Goal: Task Accomplishment & Management: Manage account settings

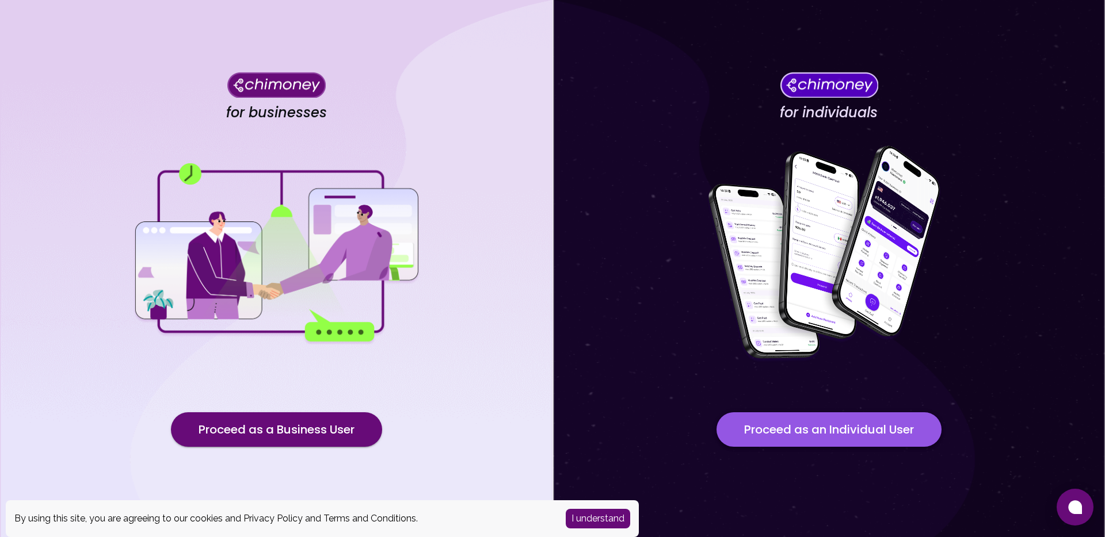
click at [829, 428] on button "Proceed as an Individual User" at bounding box center [828, 430] width 225 height 35
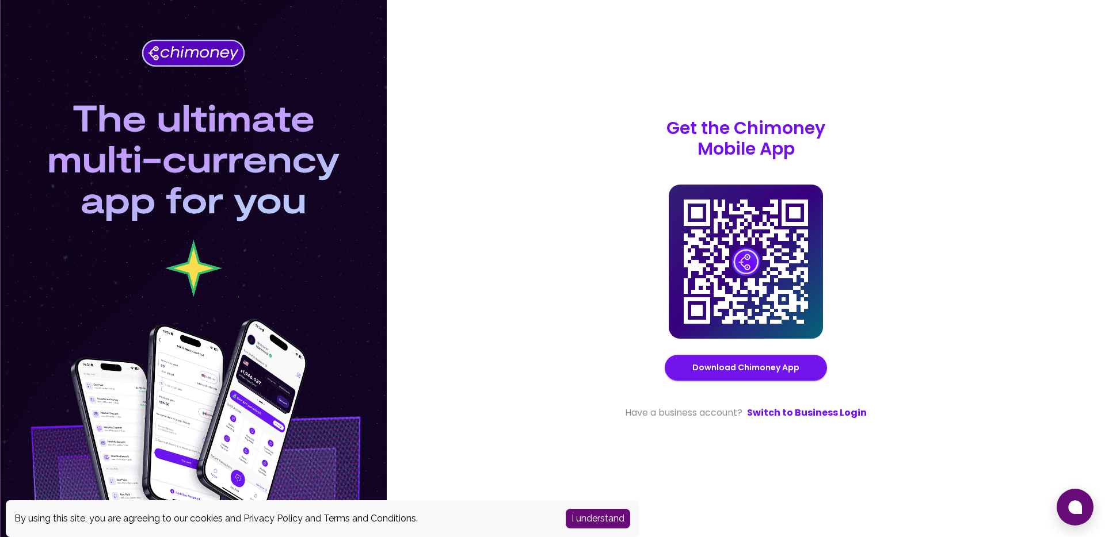
click at [594, 513] on button "I understand" at bounding box center [598, 519] width 64 height 20
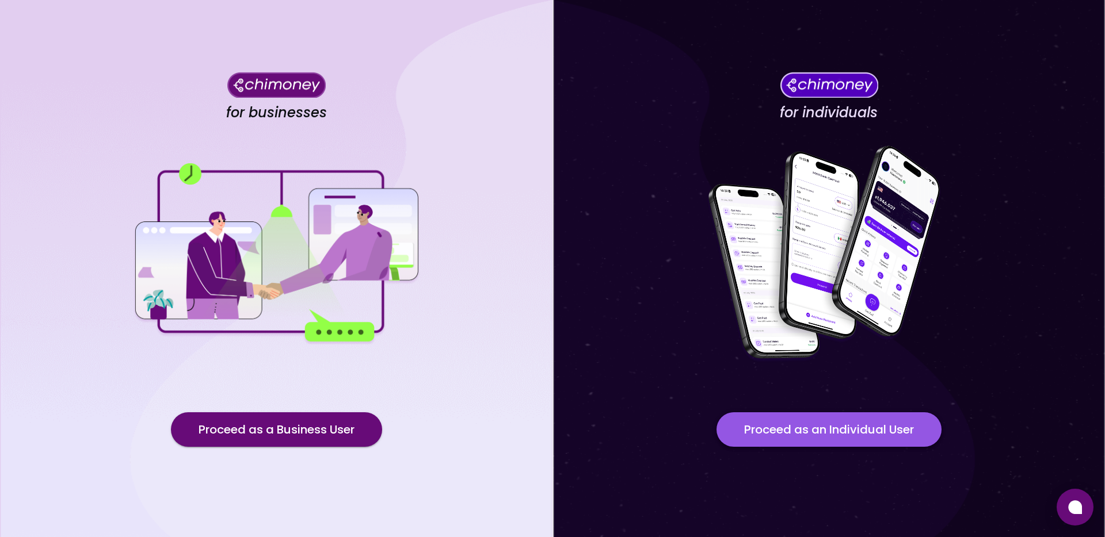
click at [840, 425] on button "Proceed as an Individual User" at bounding box center [828, 430] width 225 height 35
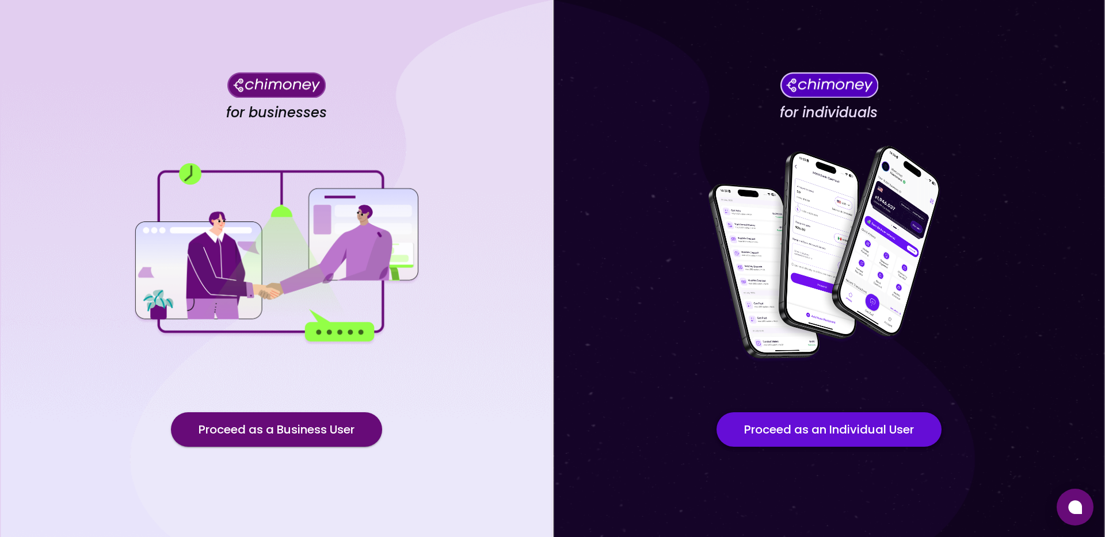
click at [835, 431] on button "Proceed as an Individual User" at bounding box center [828, 430] width 225 height 35
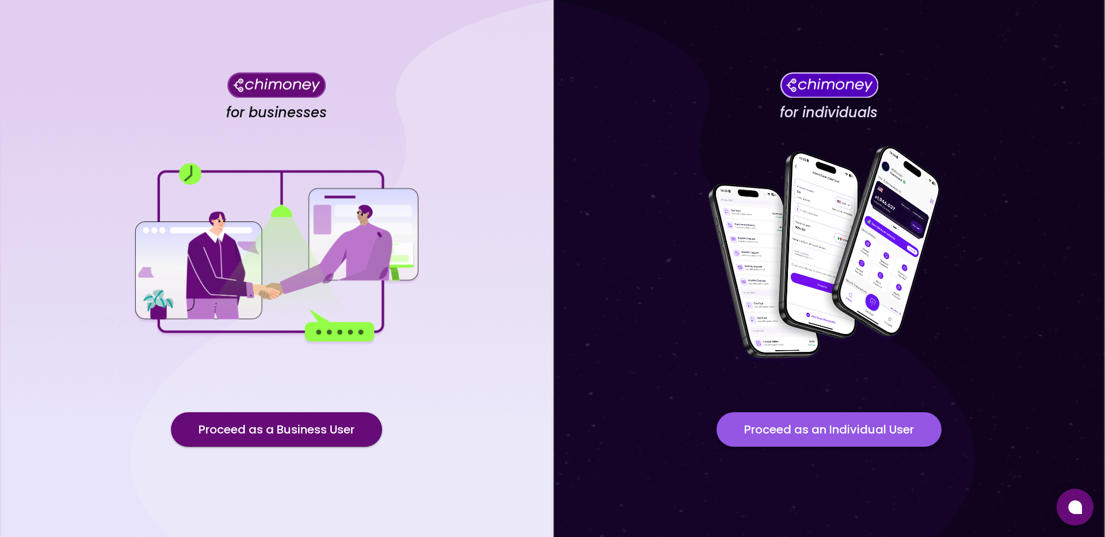
click at [780, 428] on button "Proceed as an Individual User" at bounding box center [828, 430] width 225 height 35
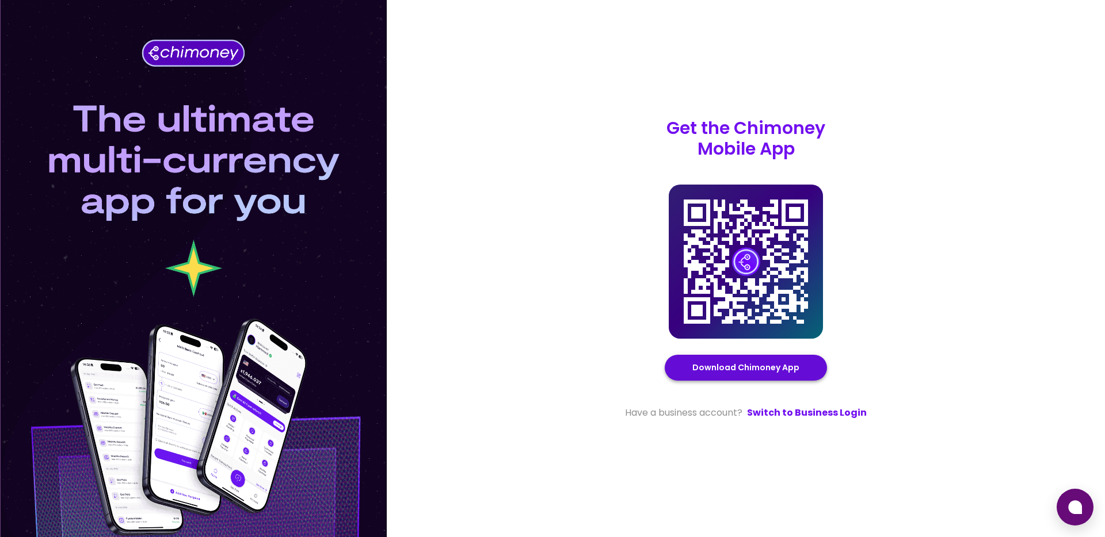
click at [754, 371] on link "Download Chimoney App" at bounding box center [745, 368] width 107 height 14
click at [802, 413] on link "Switch to Business Login" at bounding box center [807, 413] width 120 height 14
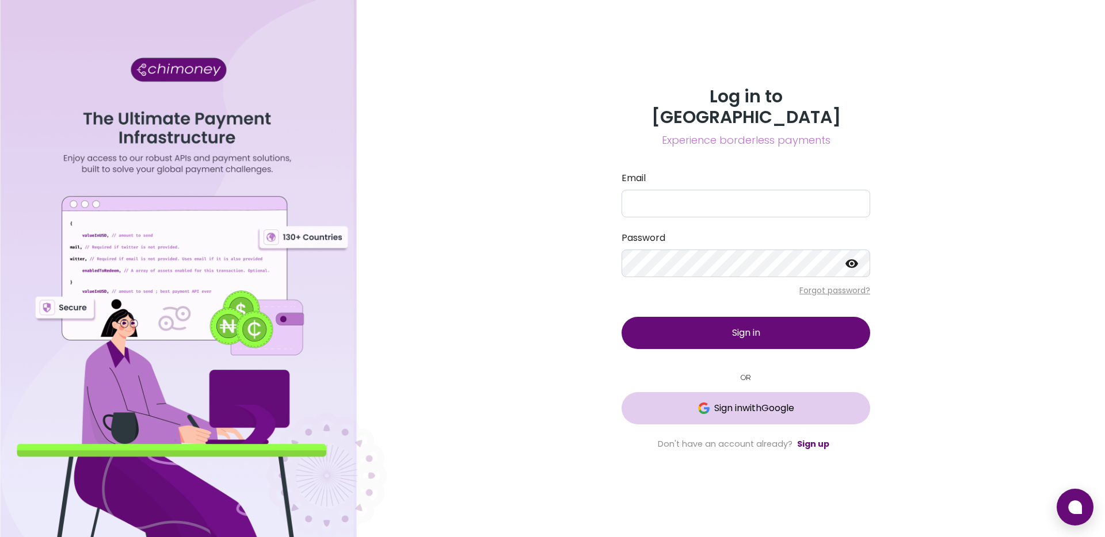
click at [762, 402] on span "Sign in with Google" at bounding box center [754, 409] width 80 height 14
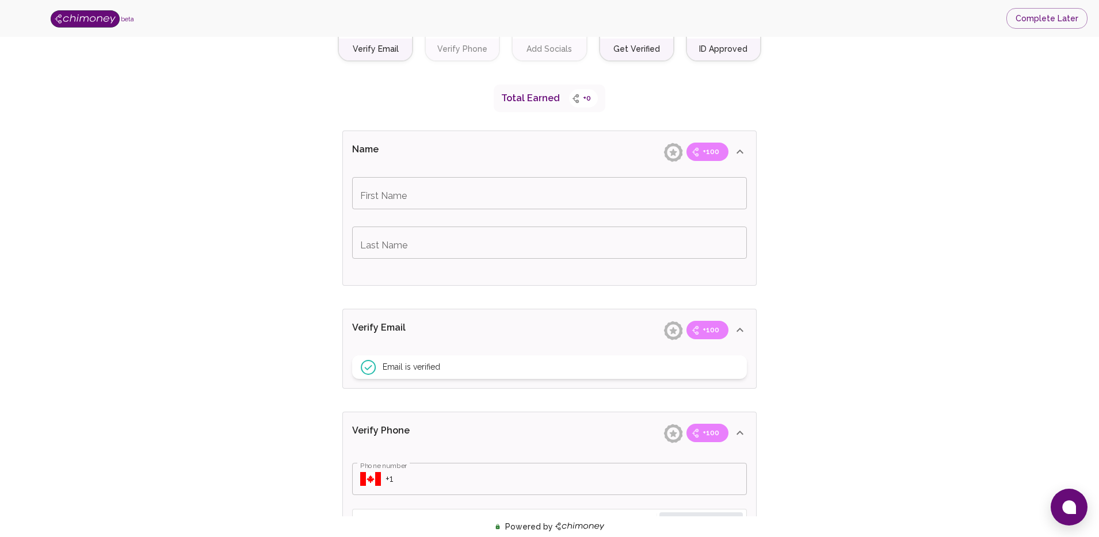
scroll to position [197, 0]
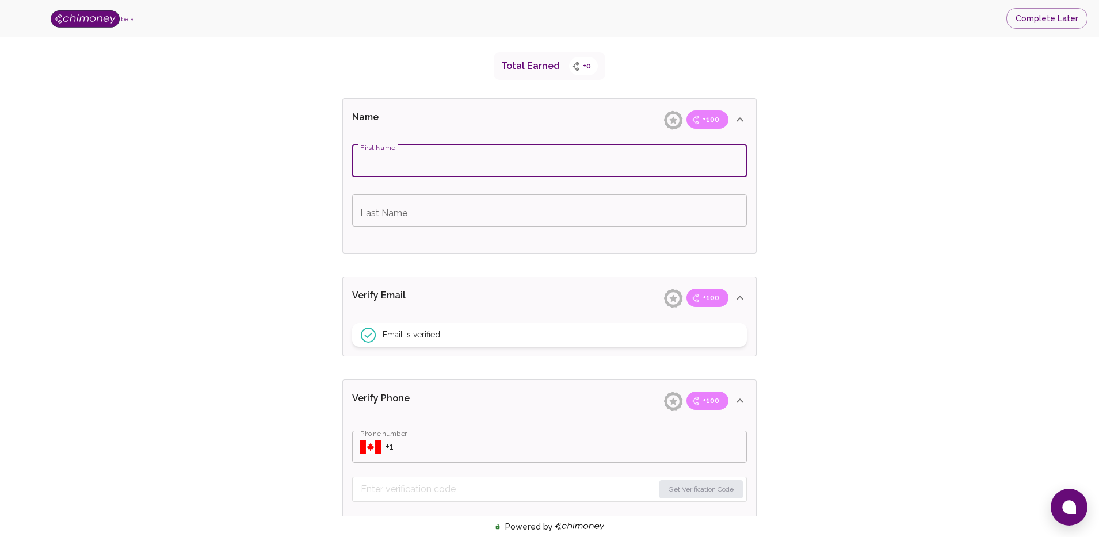
click at [411, 160] on input "First Name" at bounding box center [549, 161] width 395 height 32
type input "Fuad"
type input "Adio"
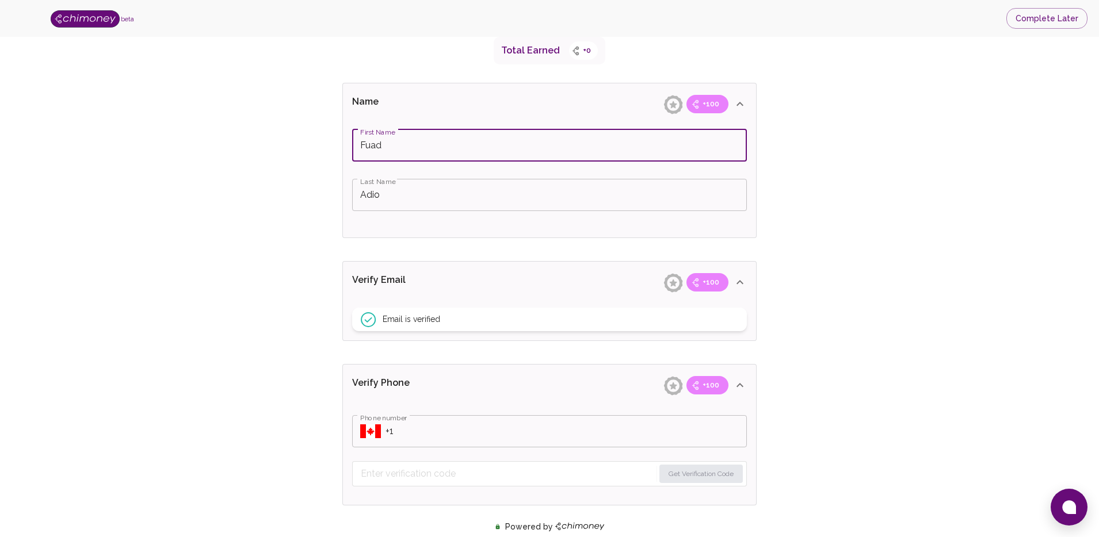
scroll to position [165, 0]
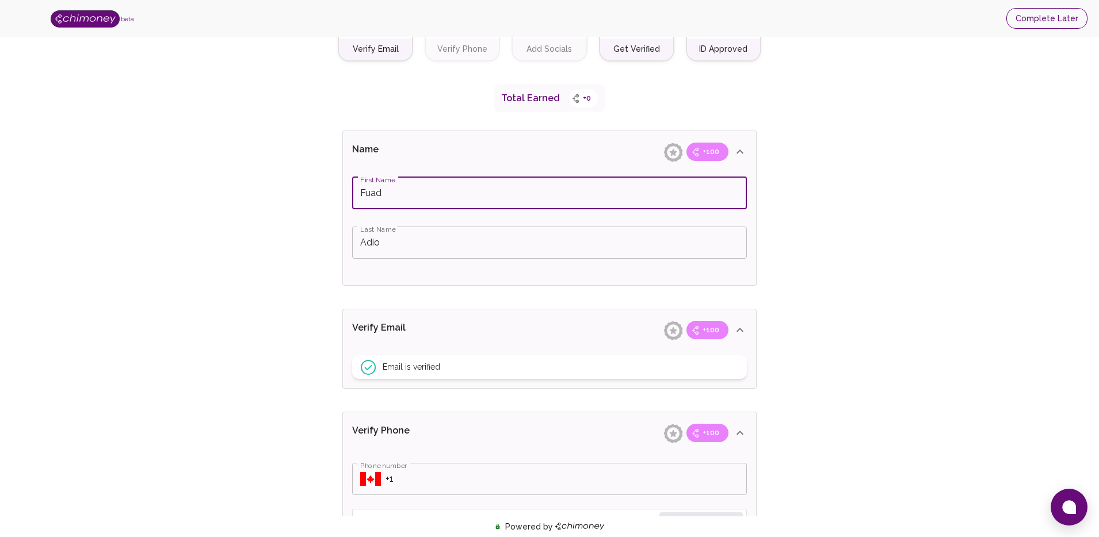
click at [1036, 15] on button "Complete Later" at bounding box center [1046, 18] width 81 height 21
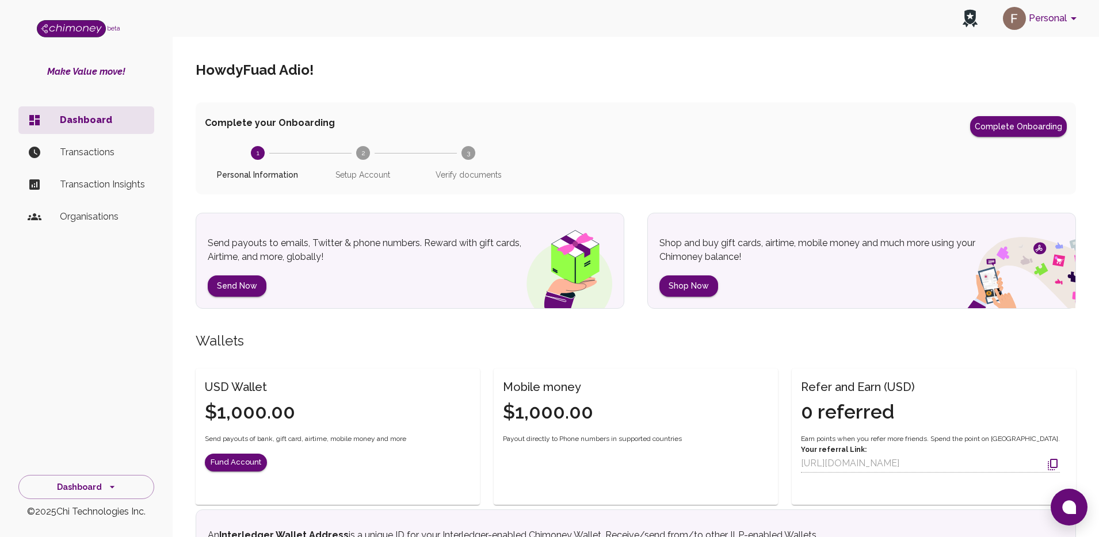
click at [106, 223] on p "Organisations" at bounding box center [102, 217] width 85 height 14
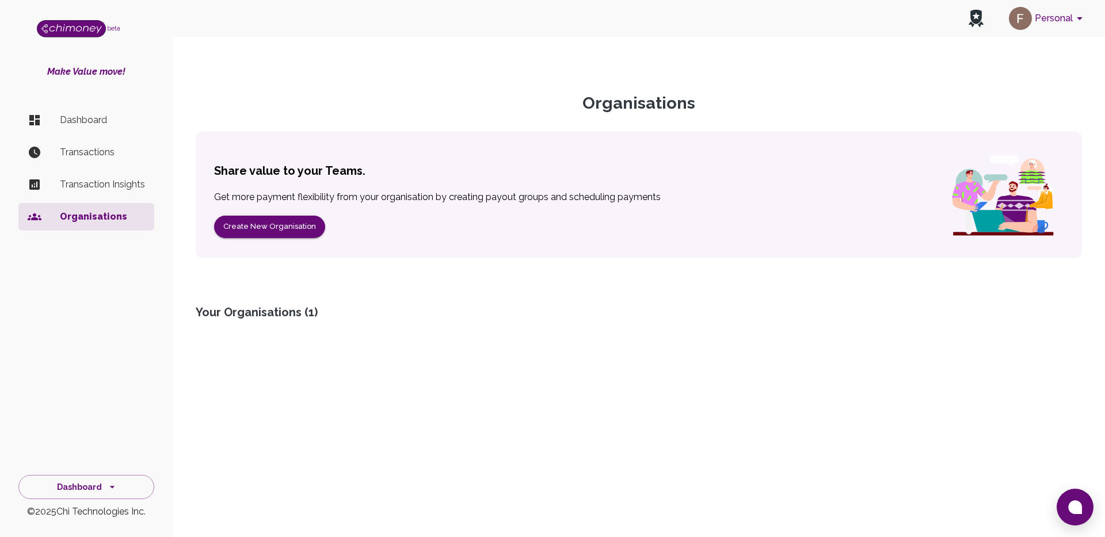
click at [254, 312] on div "Your Organisations ( 1 )" at bounding box center [639, 312] width 886 height 16
click at [267, 226] on button "Create New Organisation" at bounding box center [269, 227] width 111 height 22
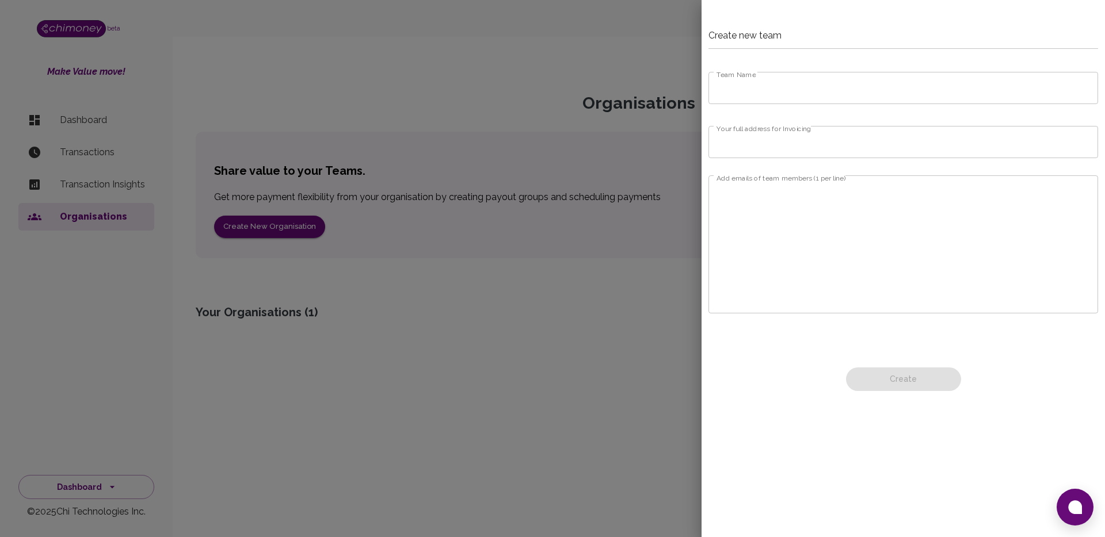
click at [764, 91] on input "Team Name" at bounding box center [903, 88] width 390 height 32
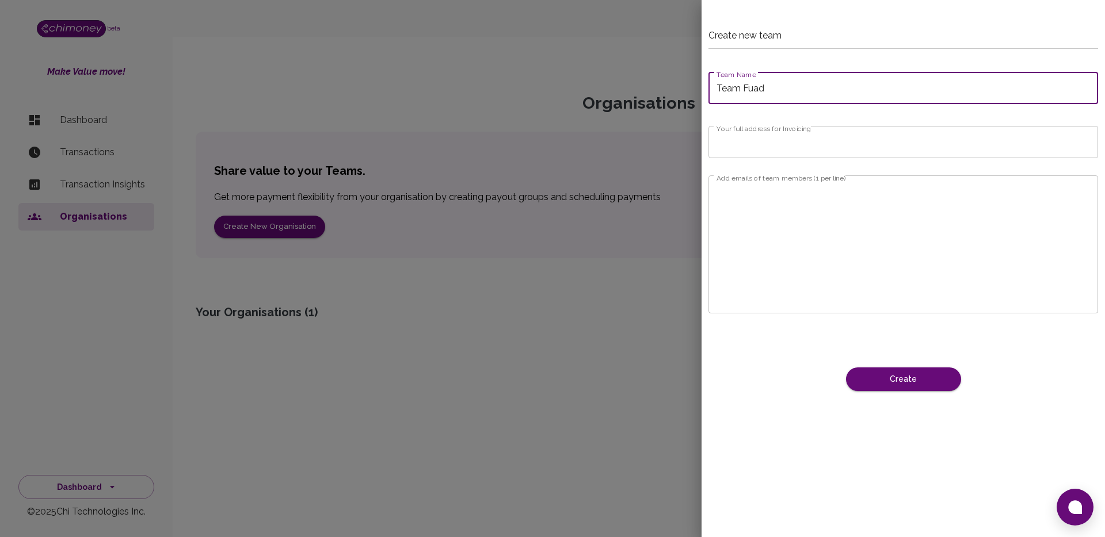
type input "Team Fuad"
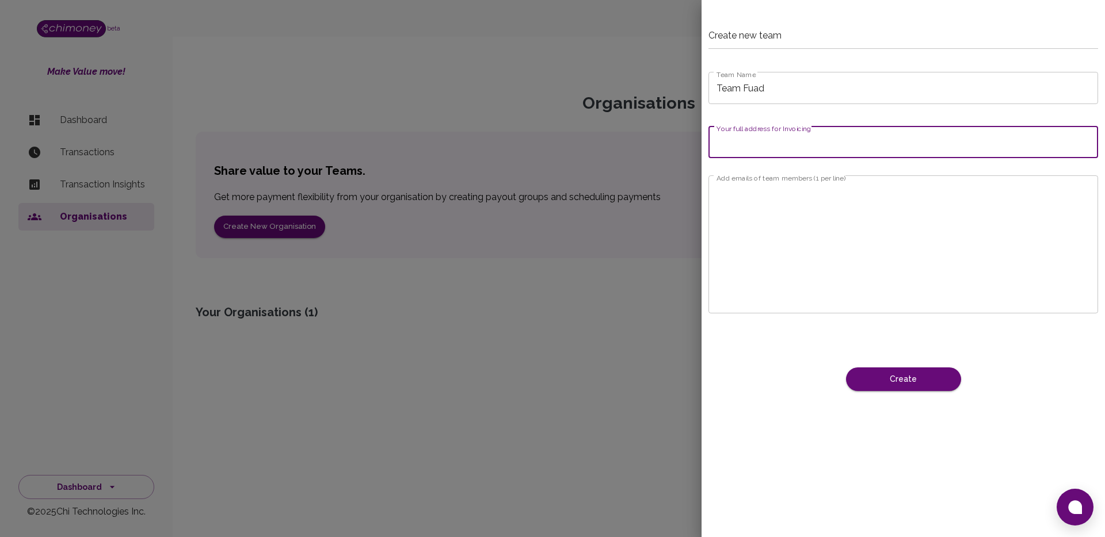
click at [786, 151] on input "Your full address for Invoicing" at bounding box center [903, 142] width 390 height 32
type input "Lagos, Nigeria"
click at [840, 200] on textarea "Add emails of team members (1 per line)" at bounding box center [902, 244] width 373 height 119
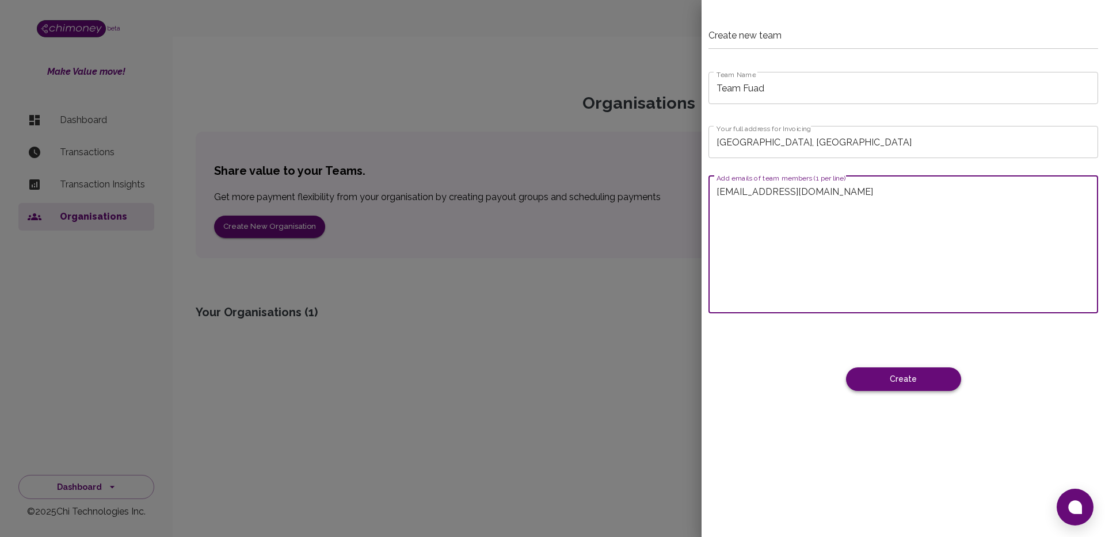
type textarea "fuadadio75@gmail.com"
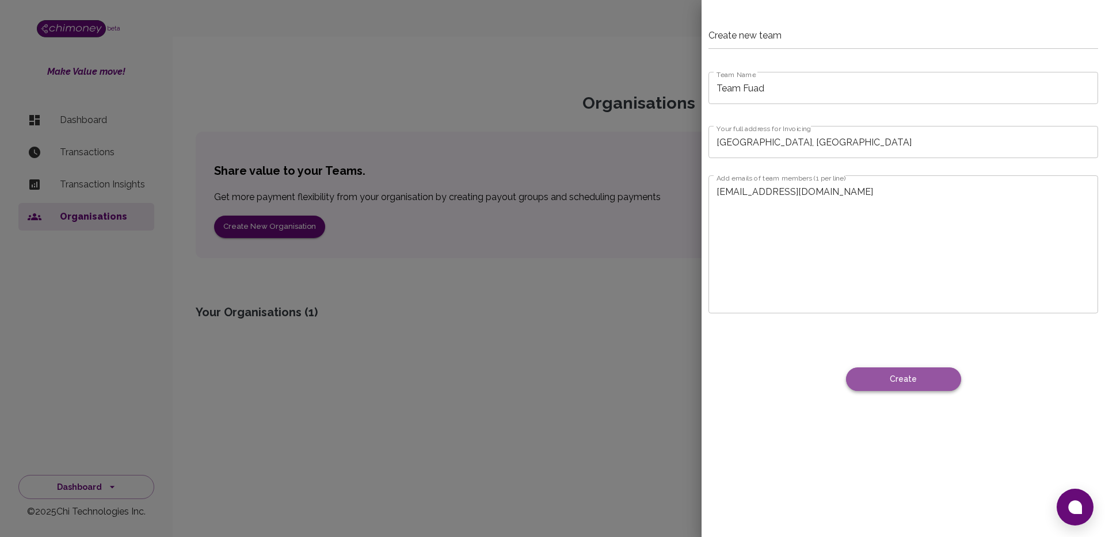
click at [961, 380] on button "Create" at bounding box center [903, 380] width 115 height 24
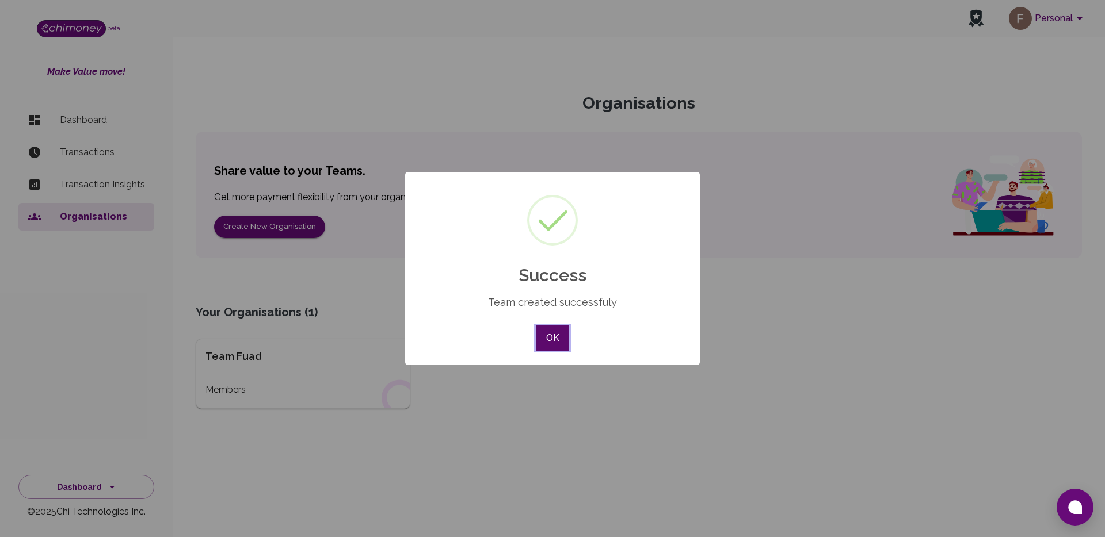
click at [552, 339] on button "OK" at bounding box center [552, 338] width 33 height 25
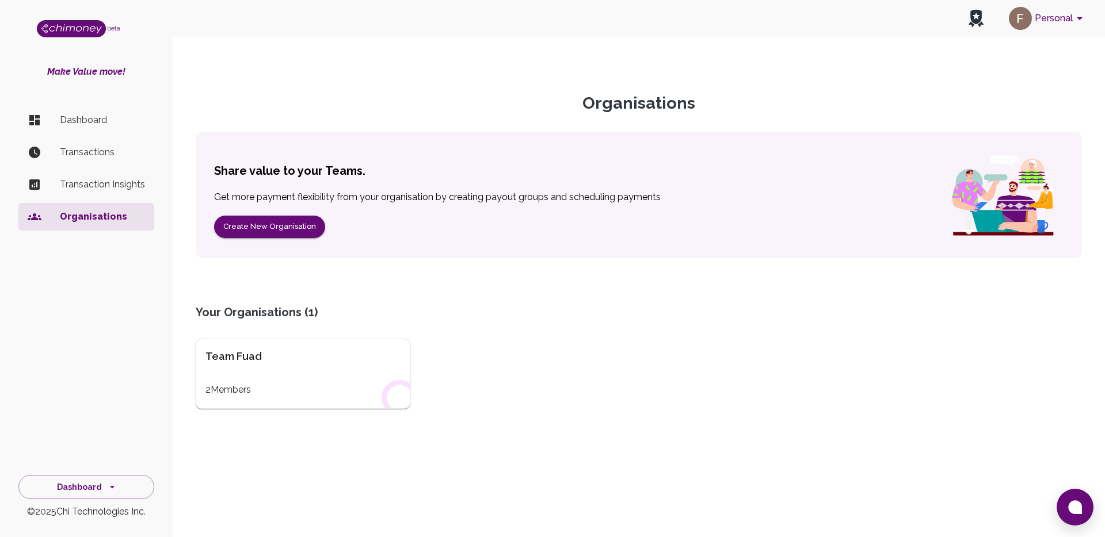
click at [323, 375] on div "Team Fuad 2 Members" at bounding box center [303, 374] width 215 height 70
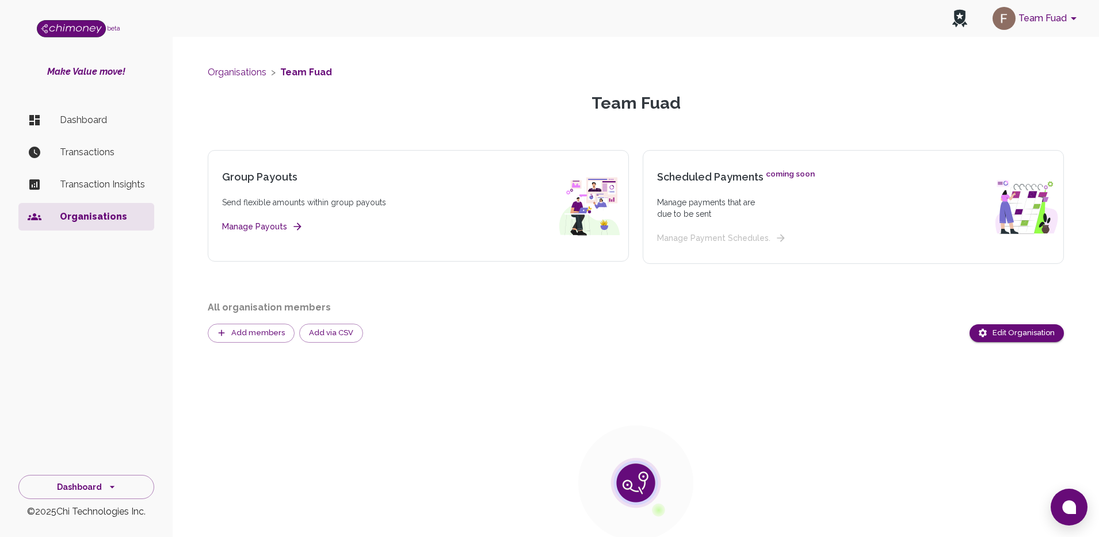
click at [87, 208] on li "Organisations" at bounding box center [86, 217] width 136 height 28
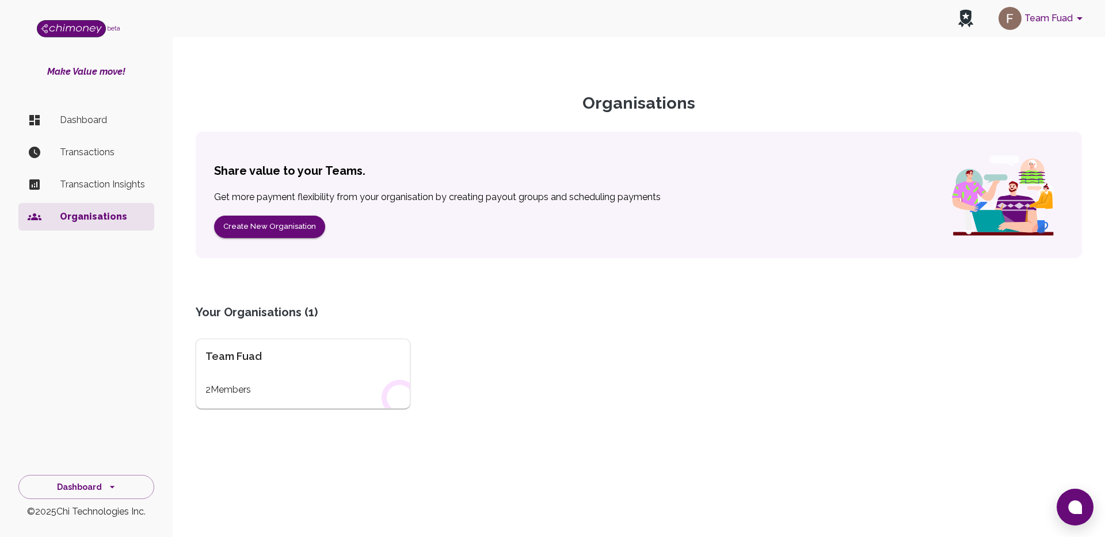
click at [262, 357] on div "Team Fuad" at bounding box center [302, 357] width 195 height 16
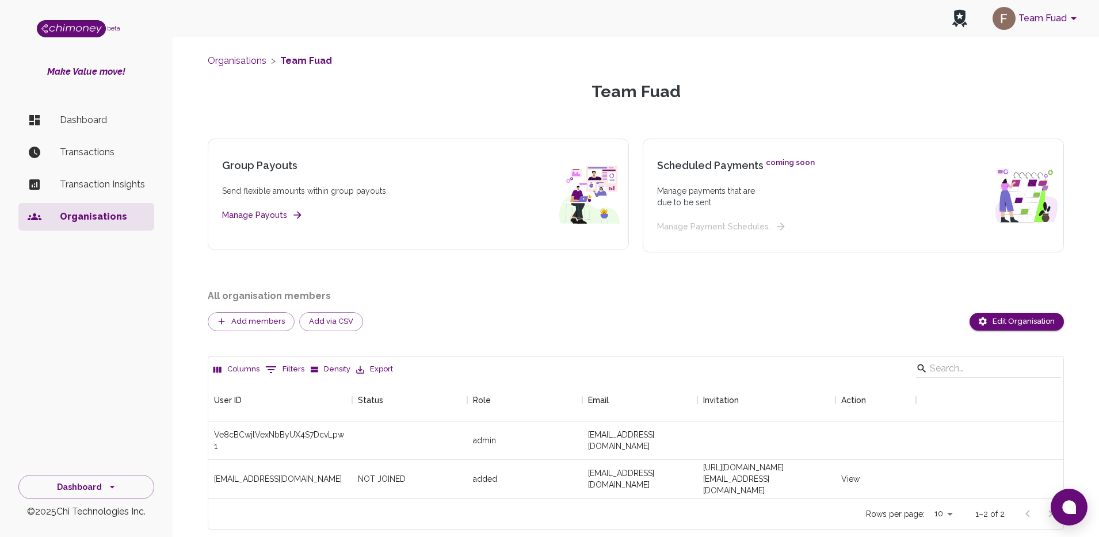
scroll to position [41, 0]
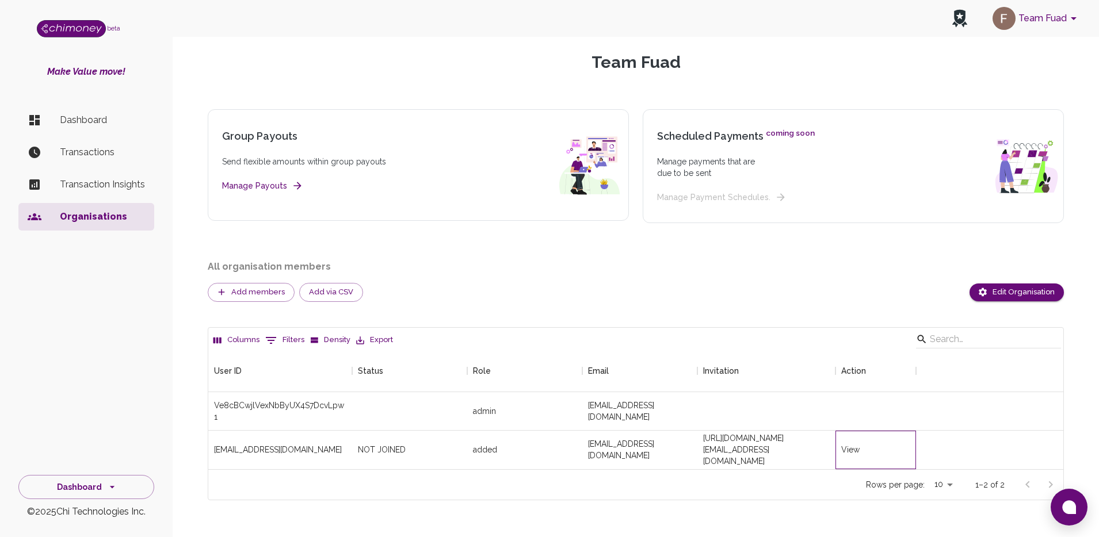
click at [856, 450] on div "View" at bounding box center [850, 450] width 18 height 12
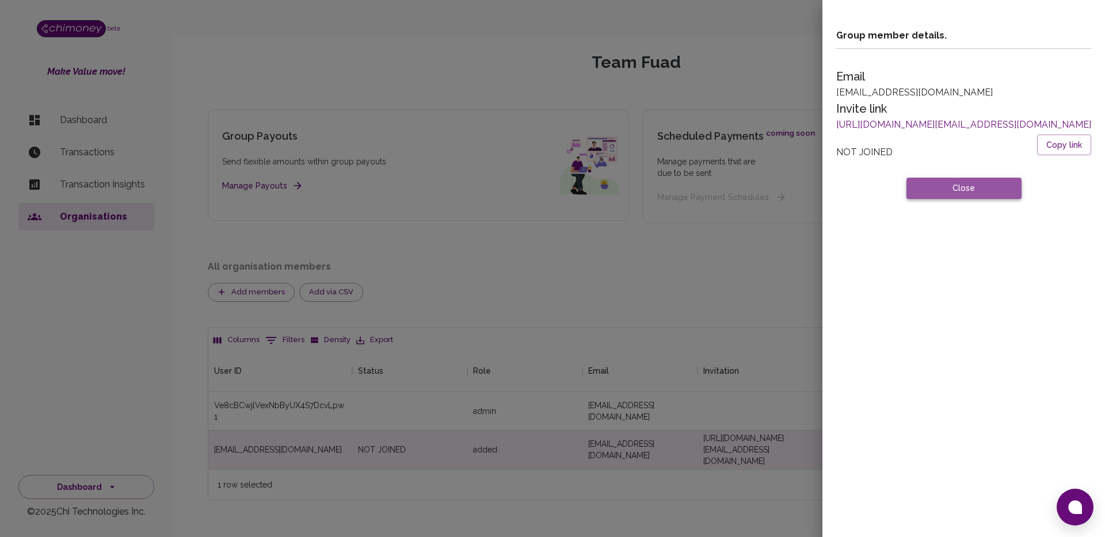
click at [906, 187] on button "Close" at bounding box center [963, 188] width 115 height 21
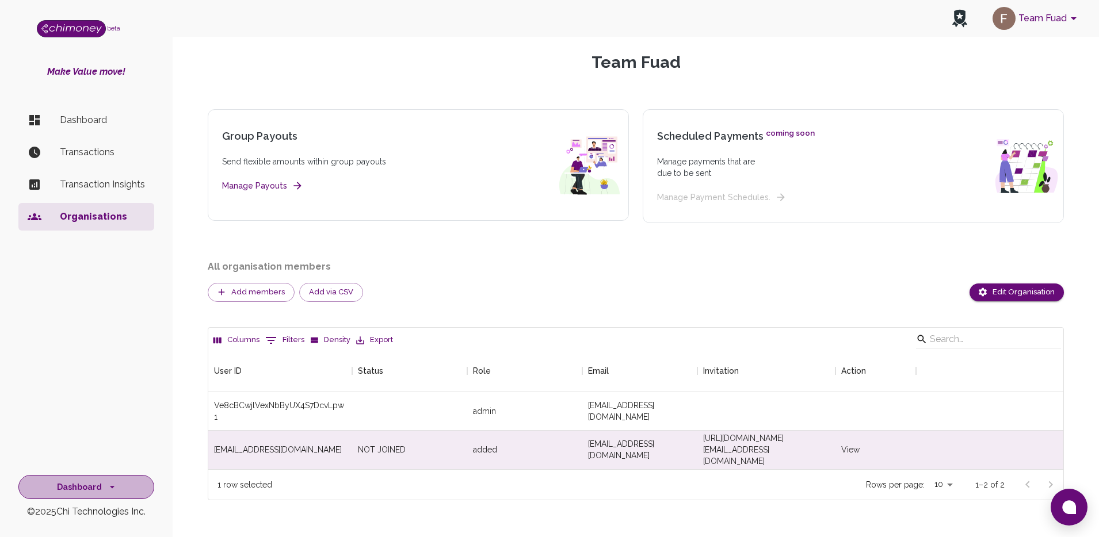
click at [106, 488] on icon "side nav" at bounding box center [112, 488] width 12 height 12
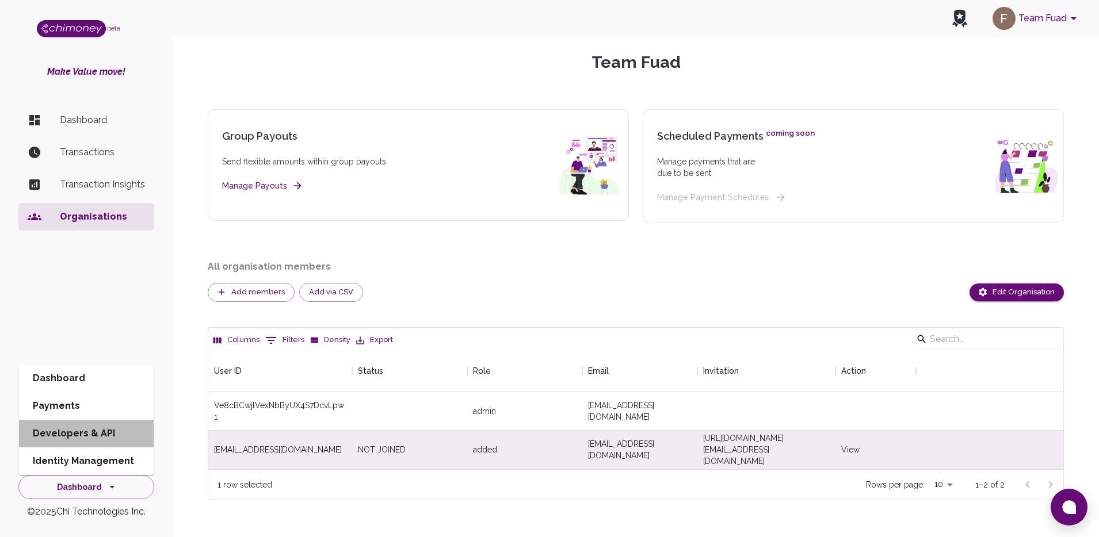
click at [80, 436] on li "Developers & API" at bounding box center [86, 434] width 135 height 28
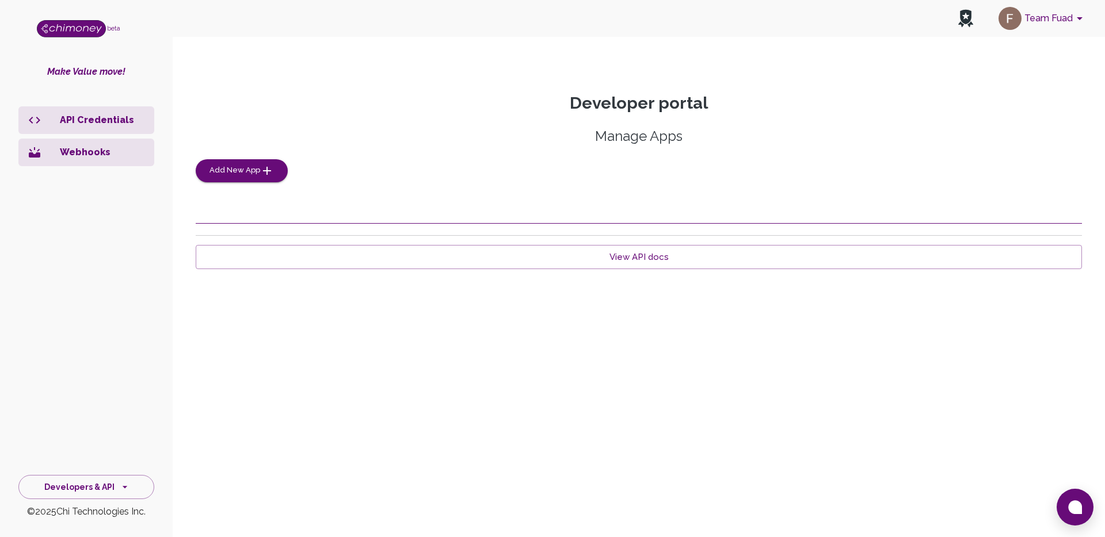
click at [86, 127] on p "API Credentials" at bounding box center [102, 120] width 85 height 14
click at [242, 166] on span "Add New App" at bounding box center [234, 170] width 51 height 13
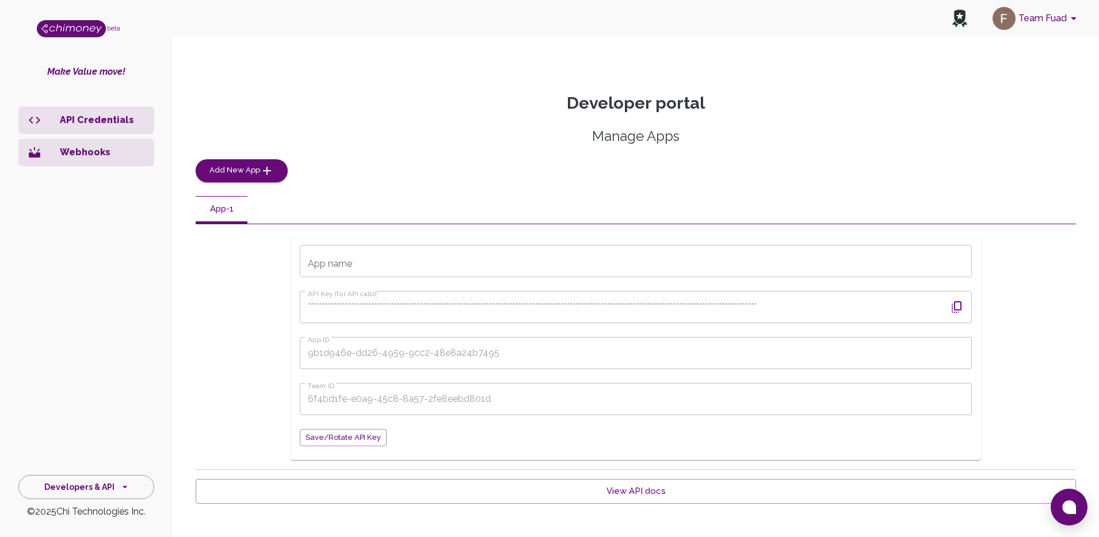
click at [363, 263] on input "App name" at bounding box center [636, 261] width 672 height 32
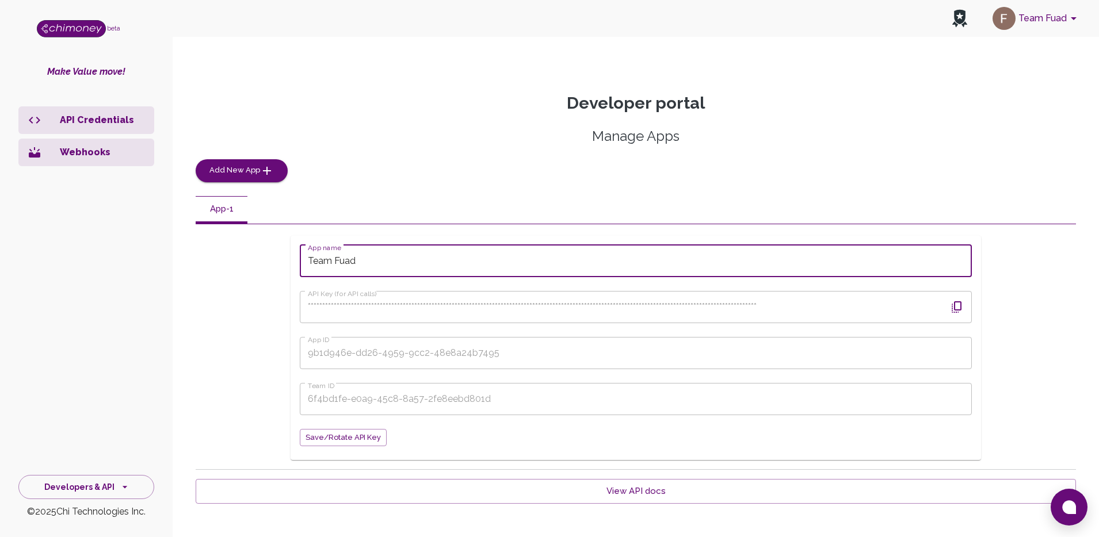
type input "Team Fuad"
click at [963, 307] on icon "button" at bounding box center [957, 307] width 14 height 14
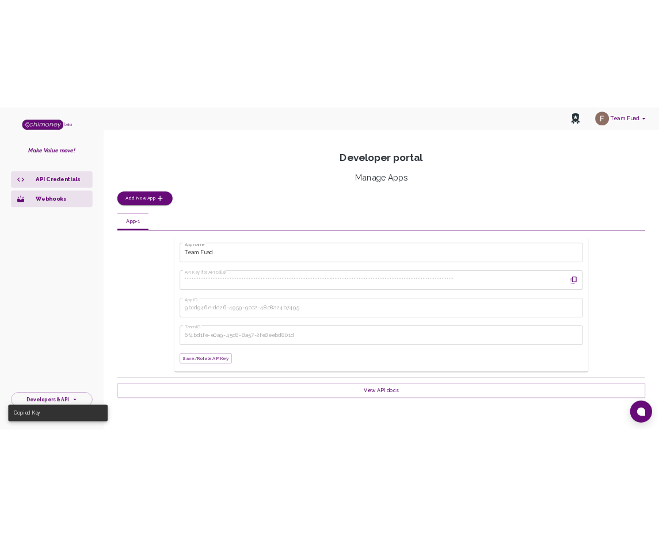
scroll to position [31, 0]
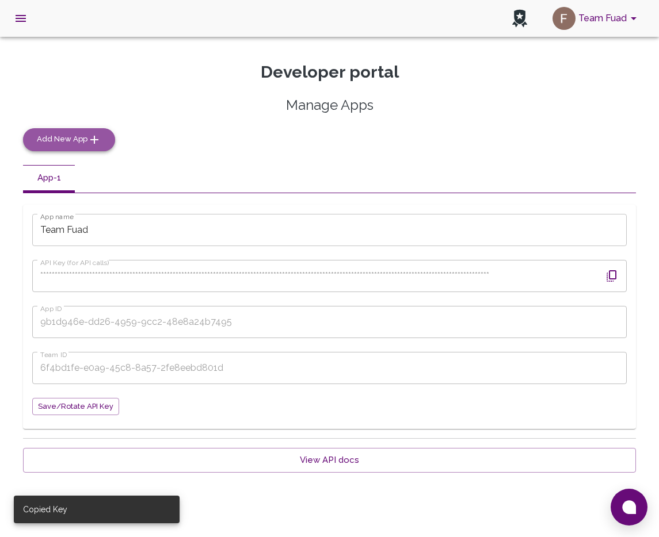
click at [78, 138] on span "Add New App" at bounding box center [62, 139] width 51 height 13
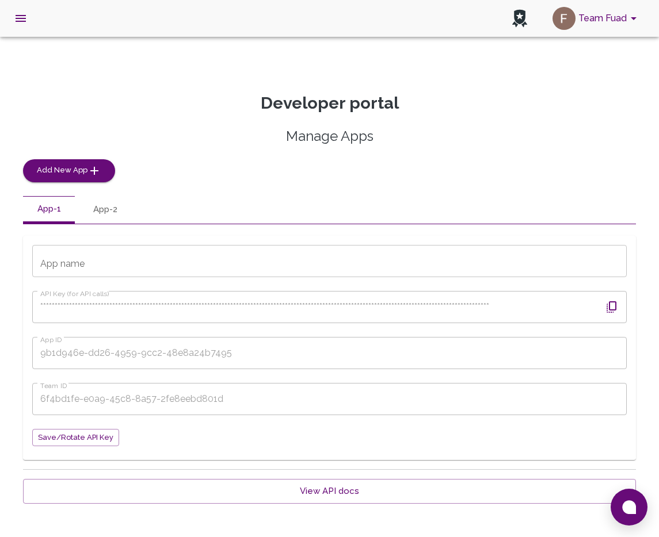
click at [96, 208] on button "App-2" at bounding box center [105, 210] width 52 height 28
click at [70, 208] on button "App-1" at bounding box center [49, 210] width 52 height 28
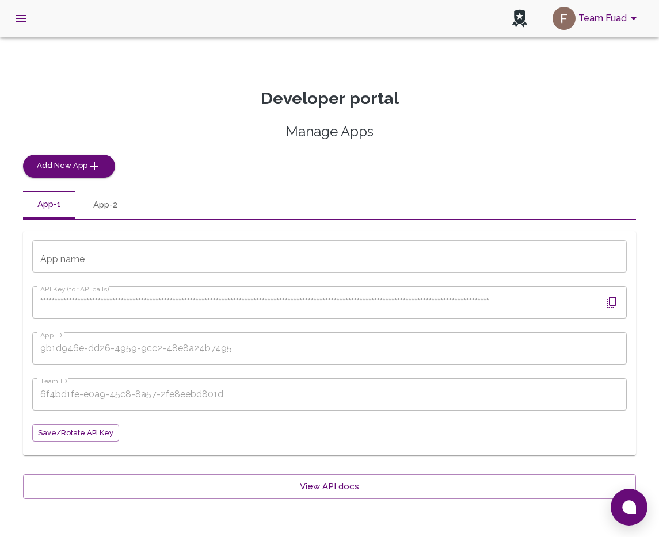
click at [133, 260] on input "App name" at bounding box center [329, 257] width 594 height 32
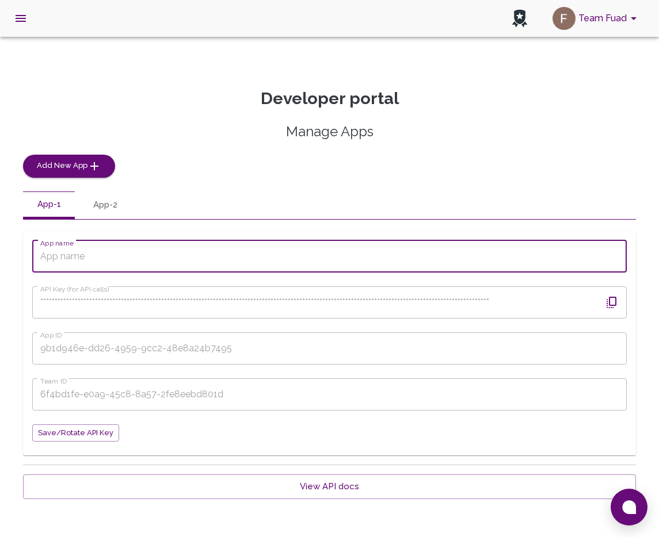
type input "Team Fuad"
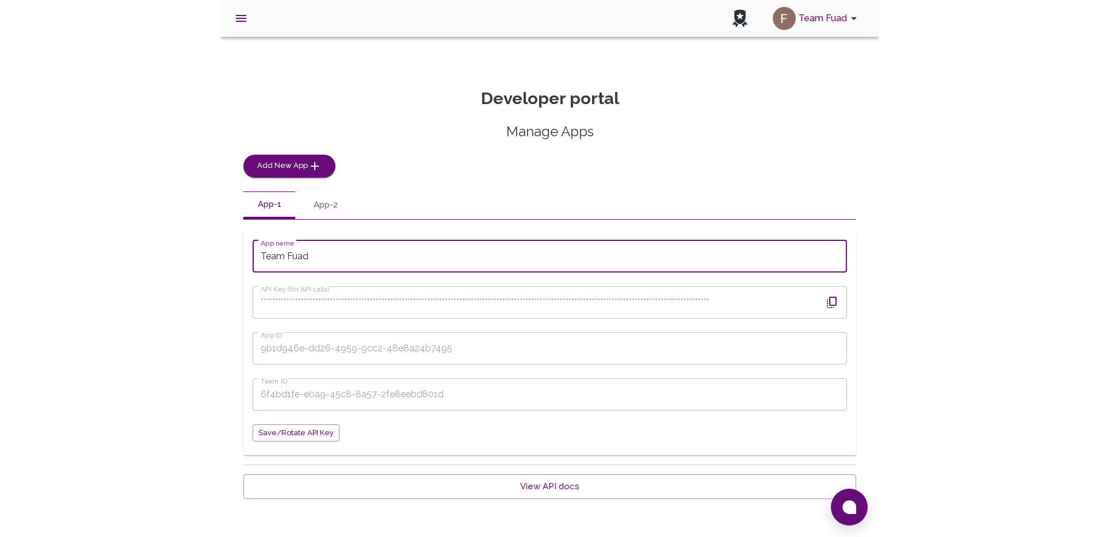
scroll to position [31, 0]
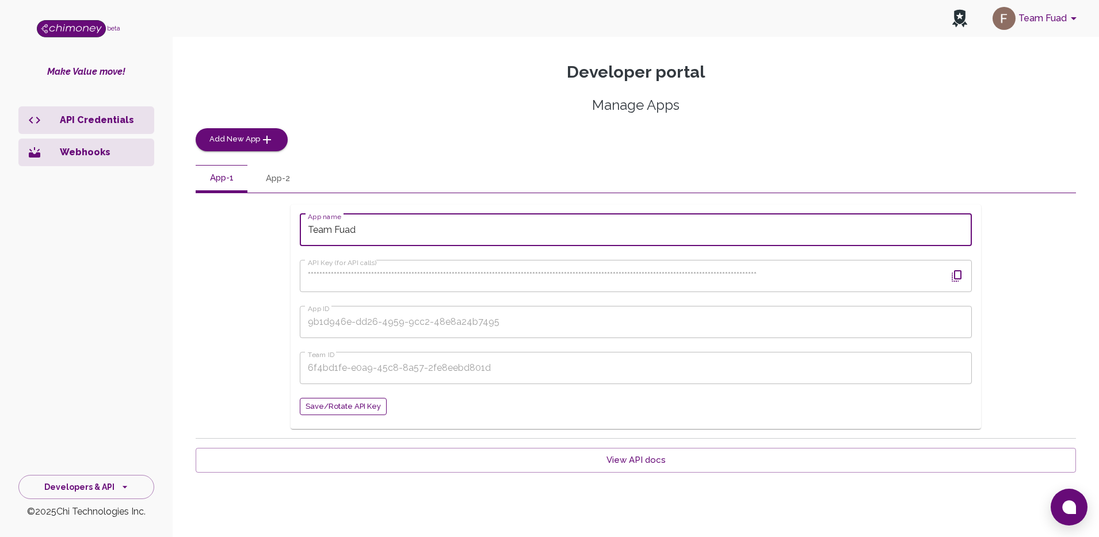
click at [342, 407] on span "Save/Rotate API key" at bounding box center [343, 406] width 75 height 13
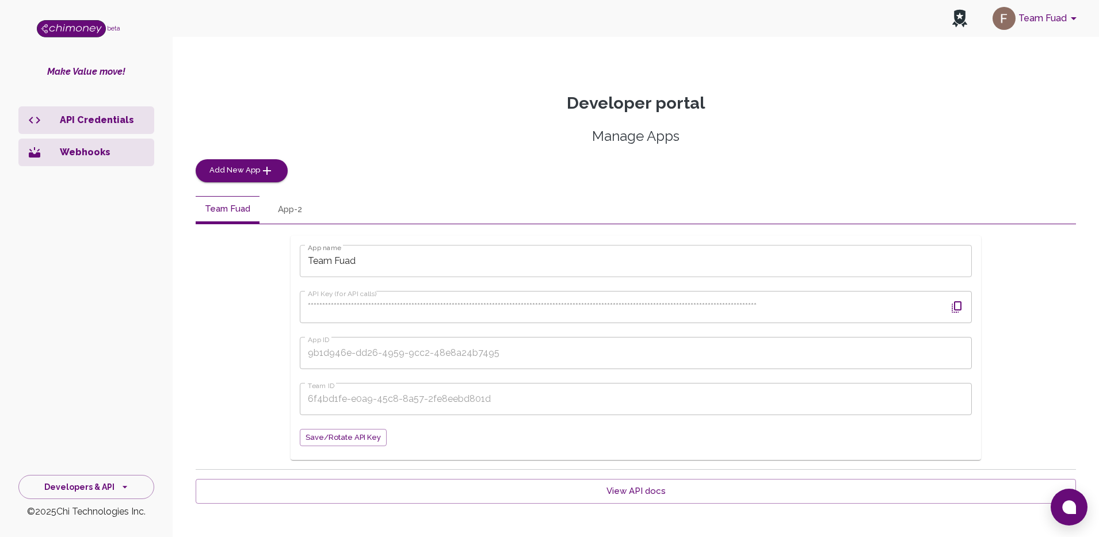
click at [292, 205] on button "App-2" at bounding box center [290, 210] width 52 height 28
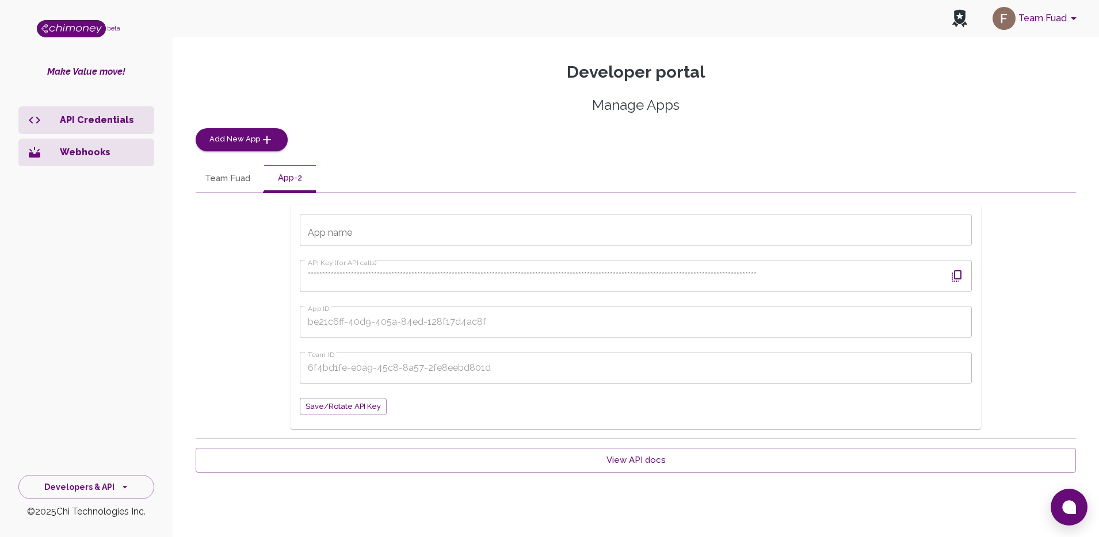
click at [218, 186] on button "Team Fuad" at bounding box center [228, 179] width 64 height 28
click at [958, 281] on icon "button" at bounding box center [957, 276] width 10 height 12
